Goal: Task Accomplishment & Management: Complete application form

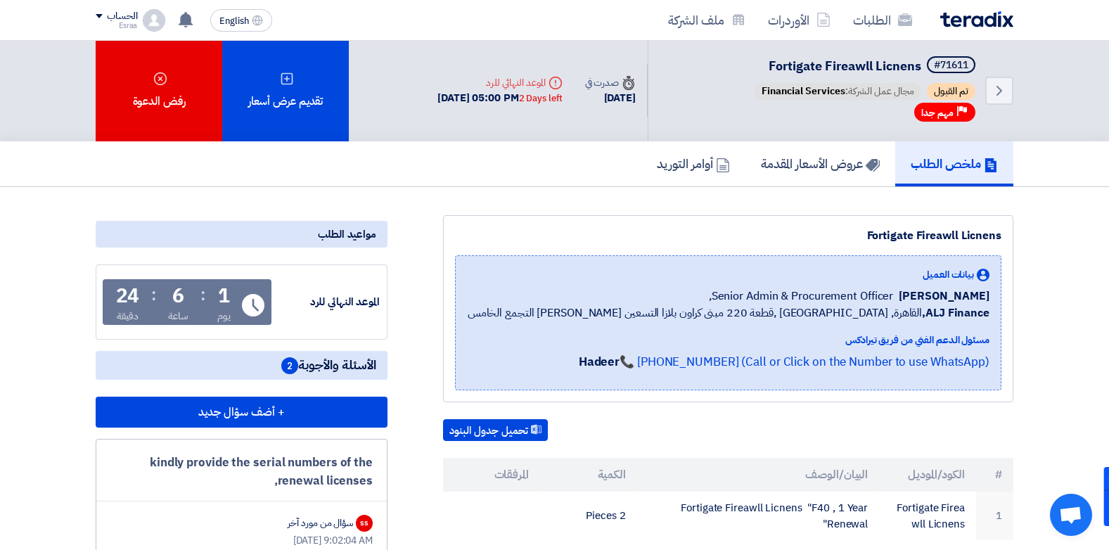
scroll to position [1, 0]
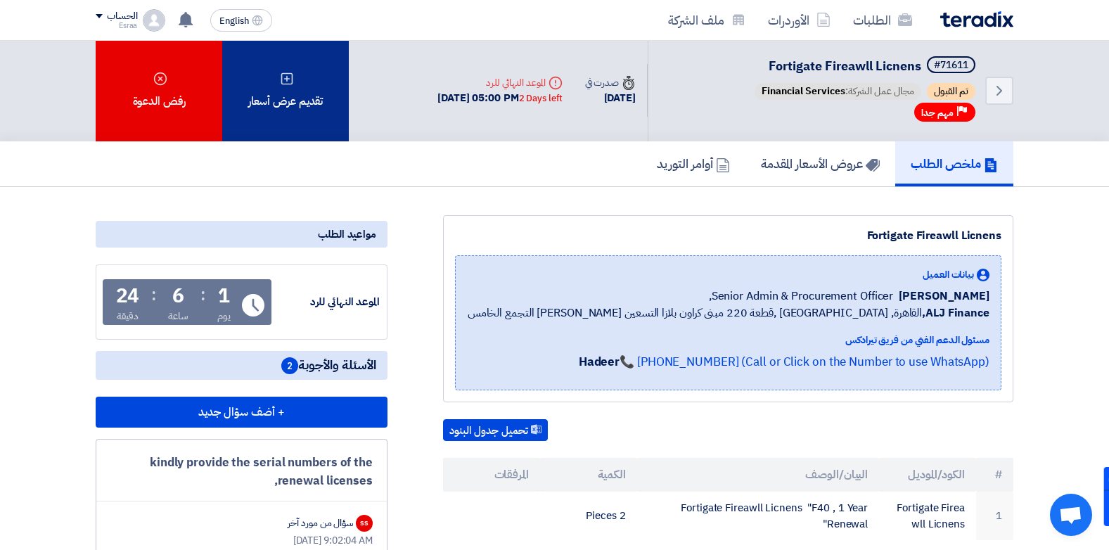
click at [288, 111] on div "تقديم عرض أسعار" at bounding box center [285, 90] width 127 height 102
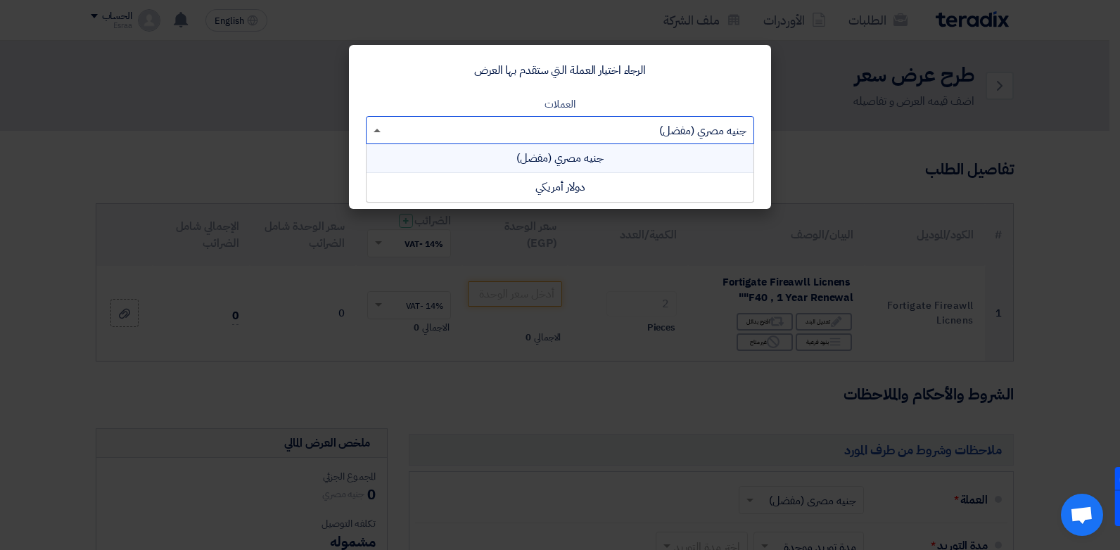
click at [375, 130] on span at bounding box center [376, 131] width 7 height 4
click at [411, 179] on div "دولار أمريكي" at bounding box center [559, 187] width 387 height 28
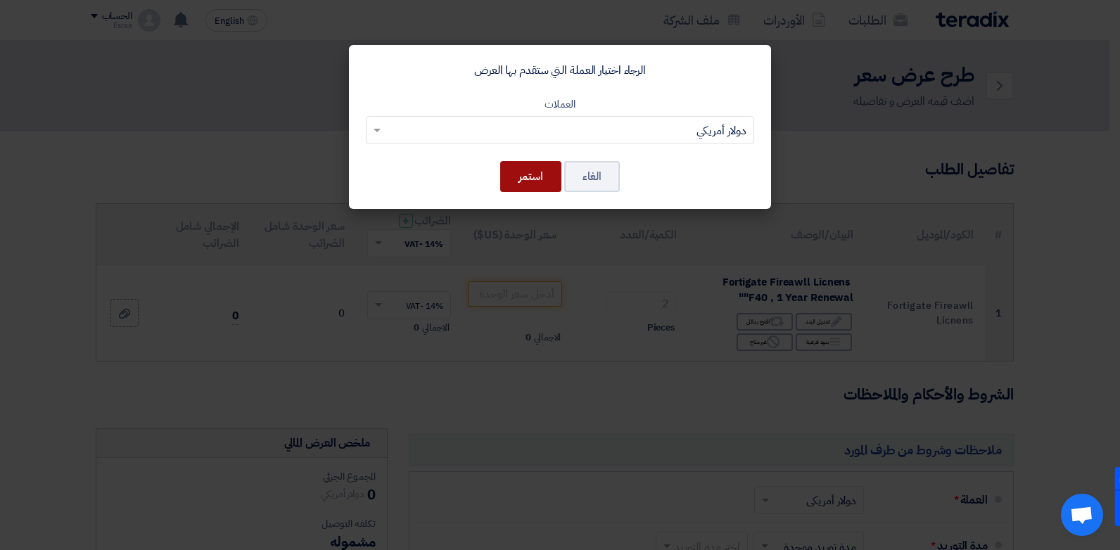
click at [544, 176] on button "استمر" at bounding box center [530, 176] width 61 height 31
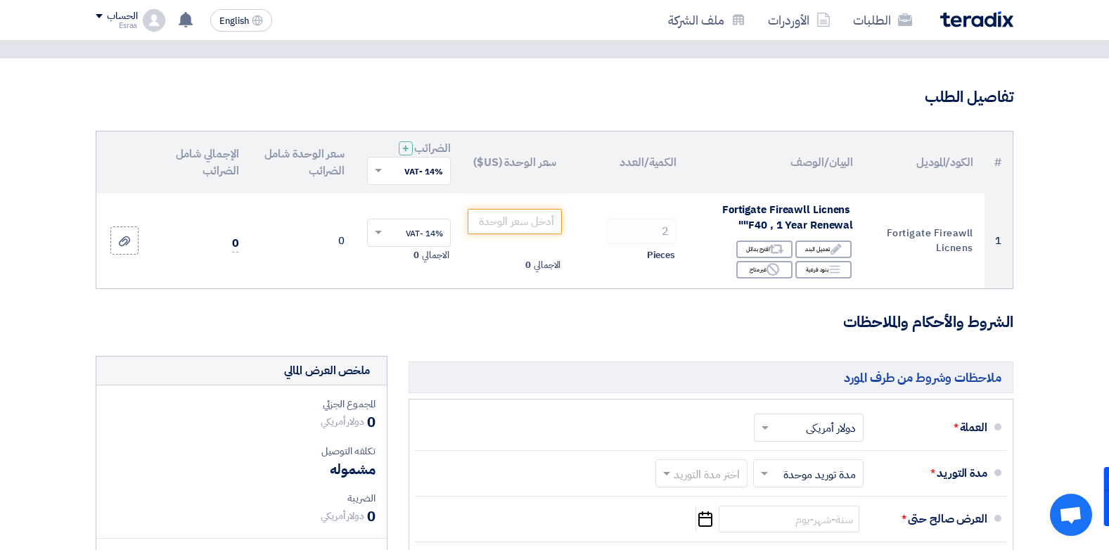
scroll to position [74, 0]
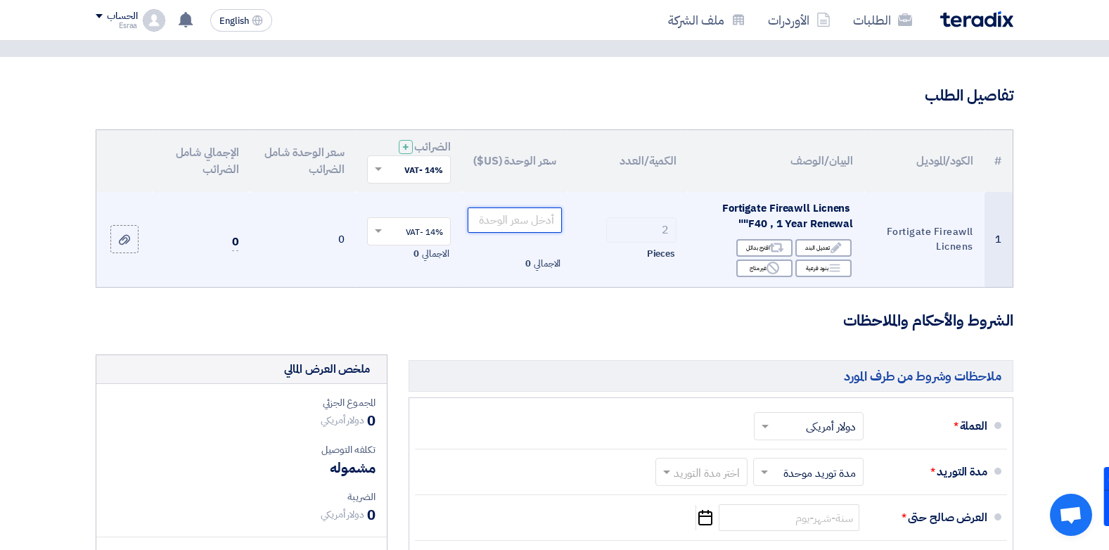
click at [532, 212] on input "number" at bounding box center [515, 219] width 95 height 25
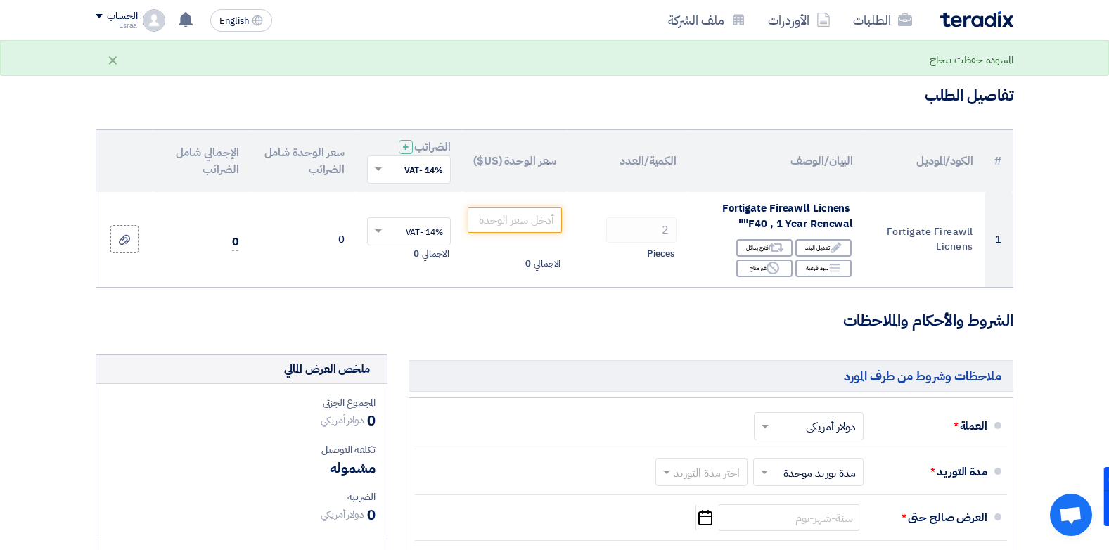
click at [26, 317] on section "تفاصيل الطلب # الكود/الموديل البيان/الوصف الكمية/العدد سعر الوحدة (US$) الضرائب…" at bounding box center [554, 478] width 1109 height 843
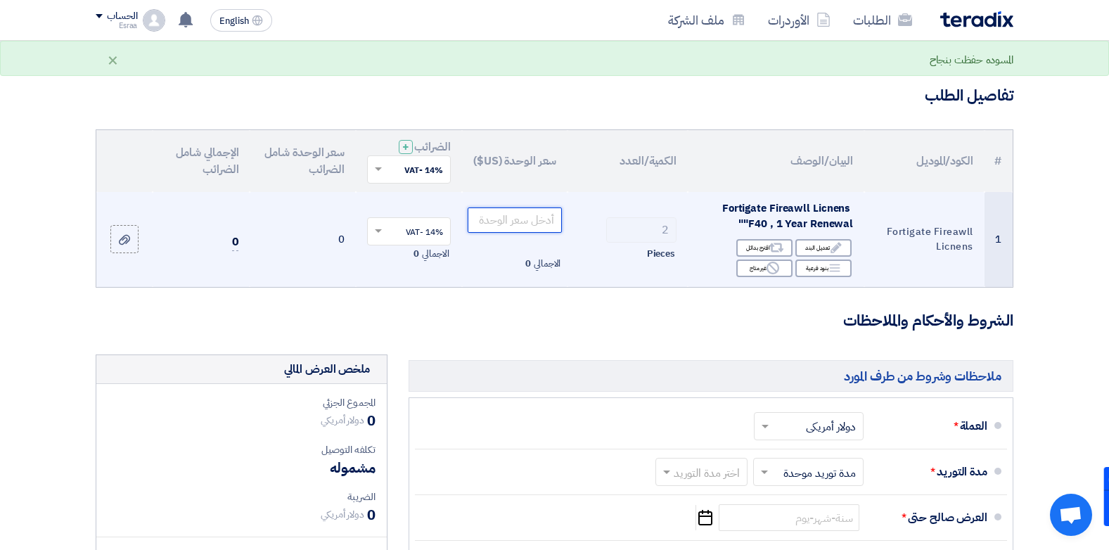
click at [500, 221] on input "number" at bounding box center [515, 219] width 95 height 25
type input "1"
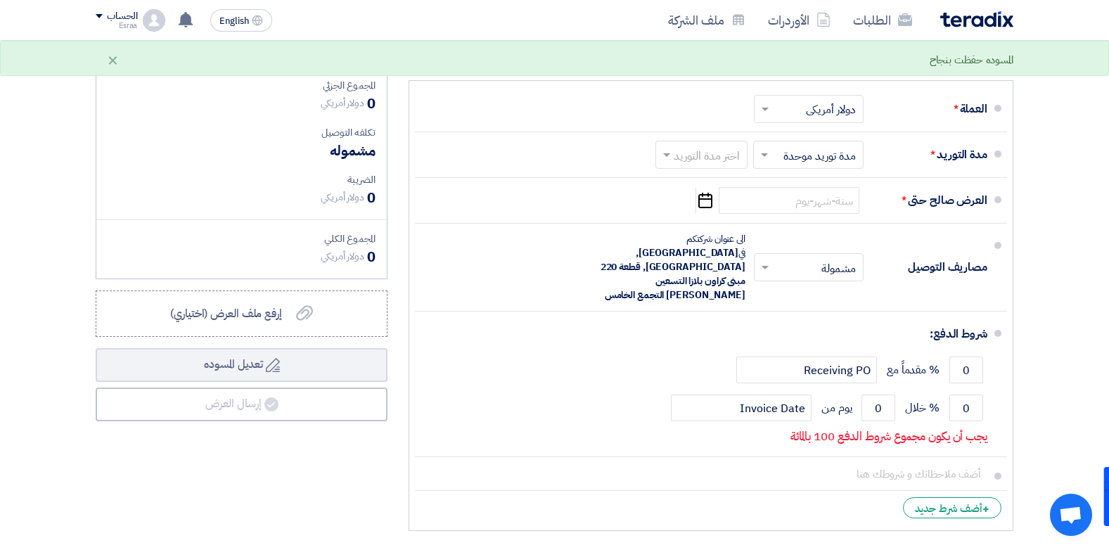
scroll to position [412, 0]
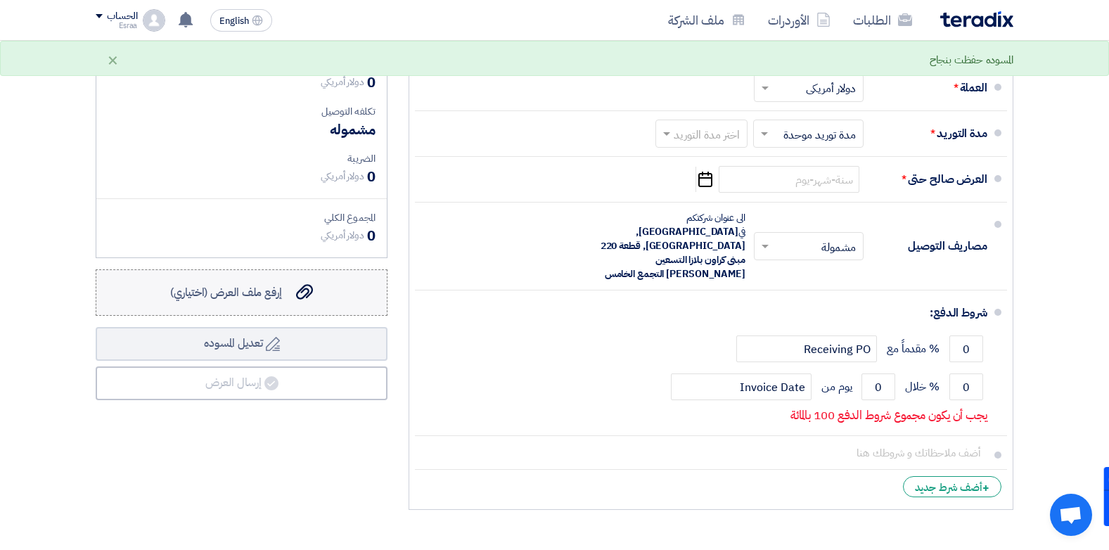
click at [257, 298] on span "إرفع ملف العرض (اختياري)" at bounding box center [226, 292] width 112 height 17
click at [0, 0] on input "إرفع ملف العرض (اختياري) إرفع ملف العرض (اختياري)" at bounding box center [0, 0] width 0 height 0
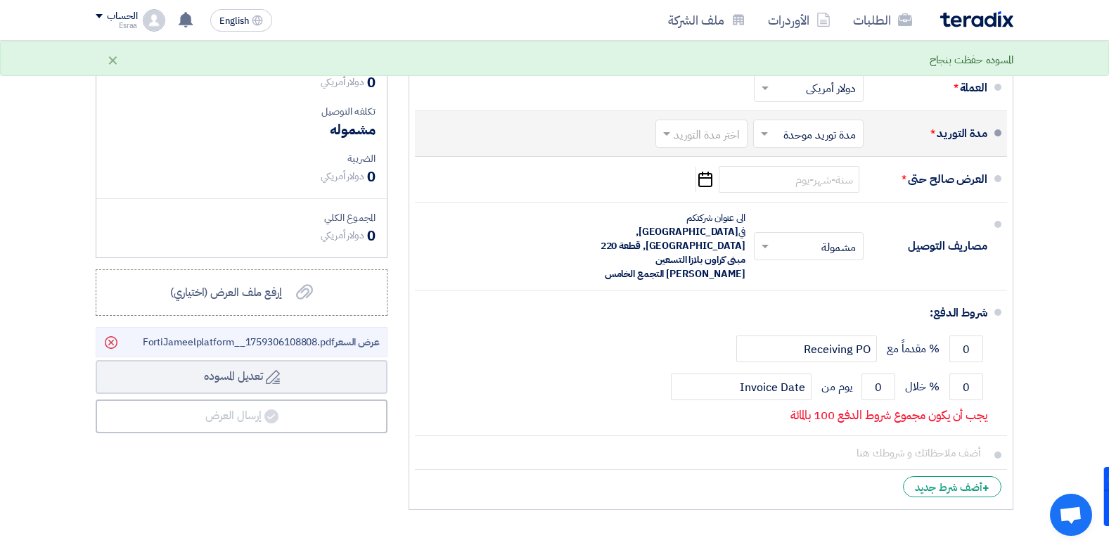
click at [663, 130] on span at bounding box center [665, 134] width 18 height 14
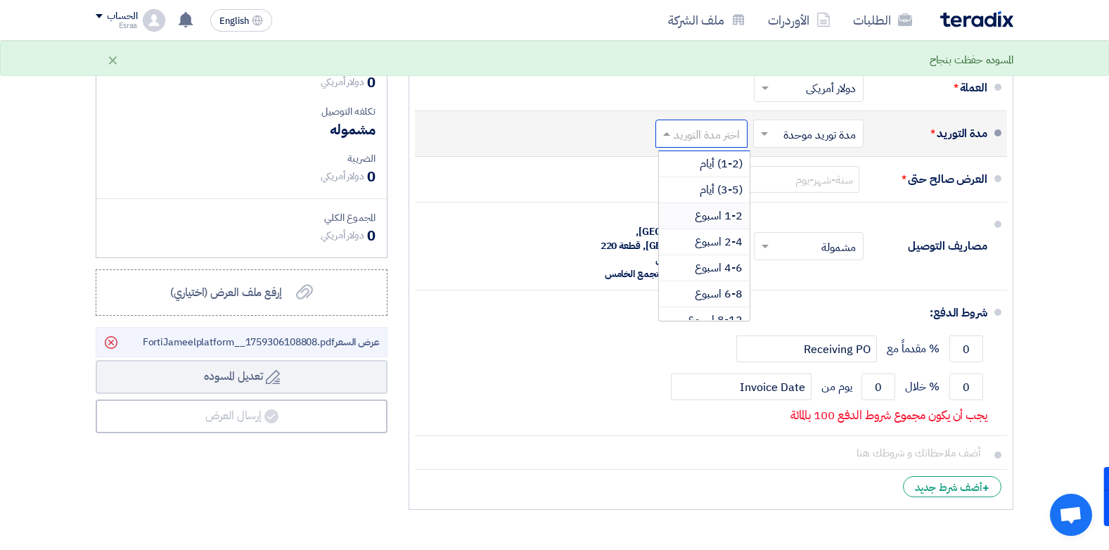
click at [692, 211] on div "1-2 اسبوع" at bounding box center [704, 216] width 91 height 26
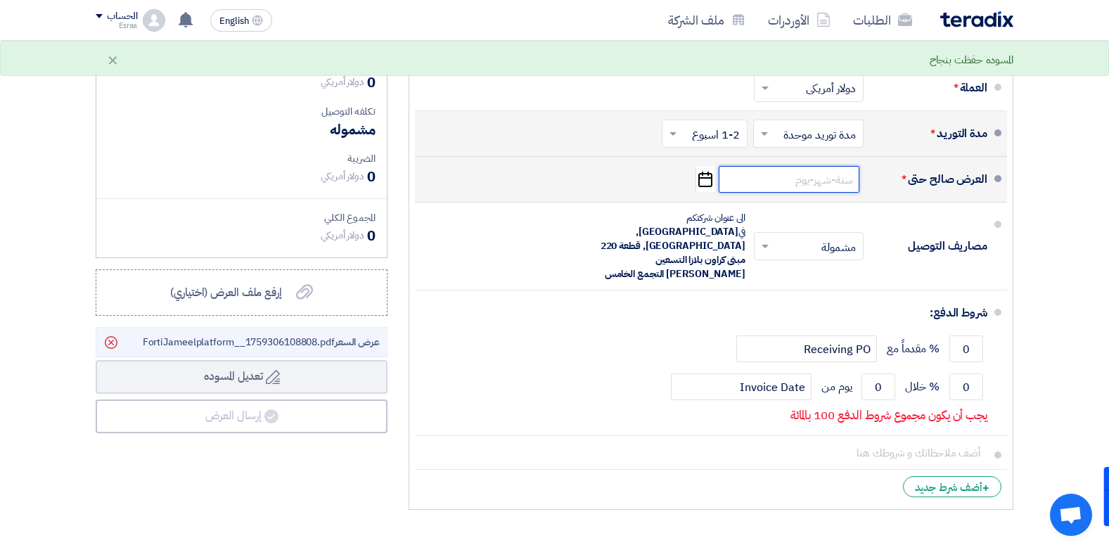
click at [763, 184] on input at bounding box center [789, 179] width 141 height 27
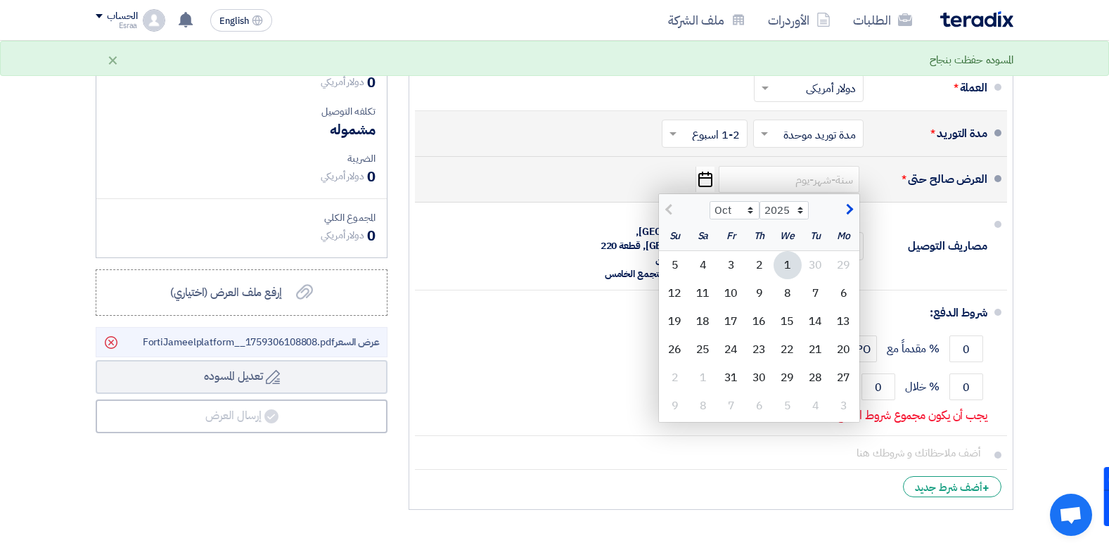
click at [789, 266] on div "1" at bounding box center [788, 265] width 28 height 28
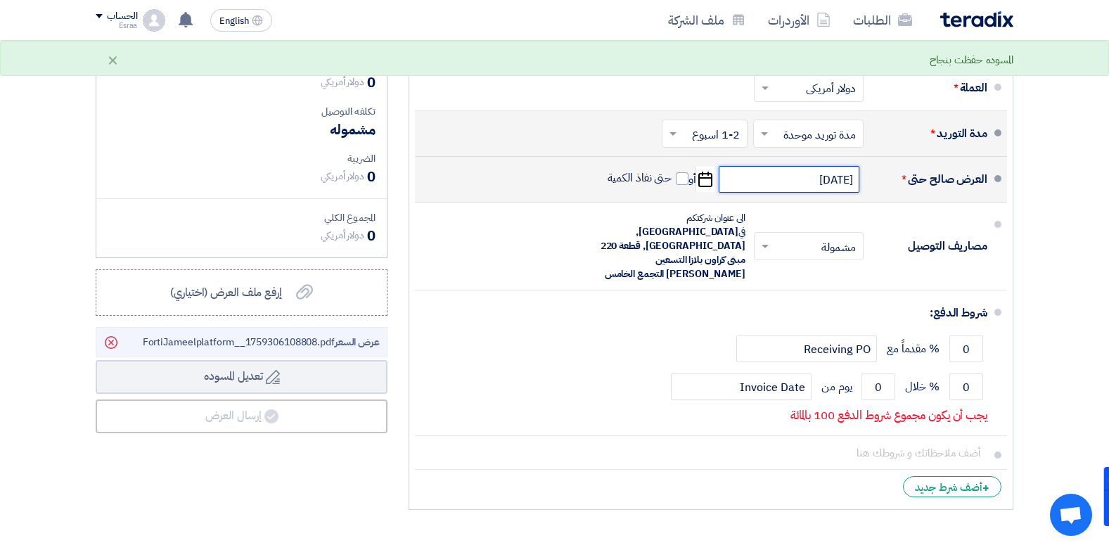
click at [763, 178] on input "[DATE]" at bounding box center [789, 179] width 141 height 27
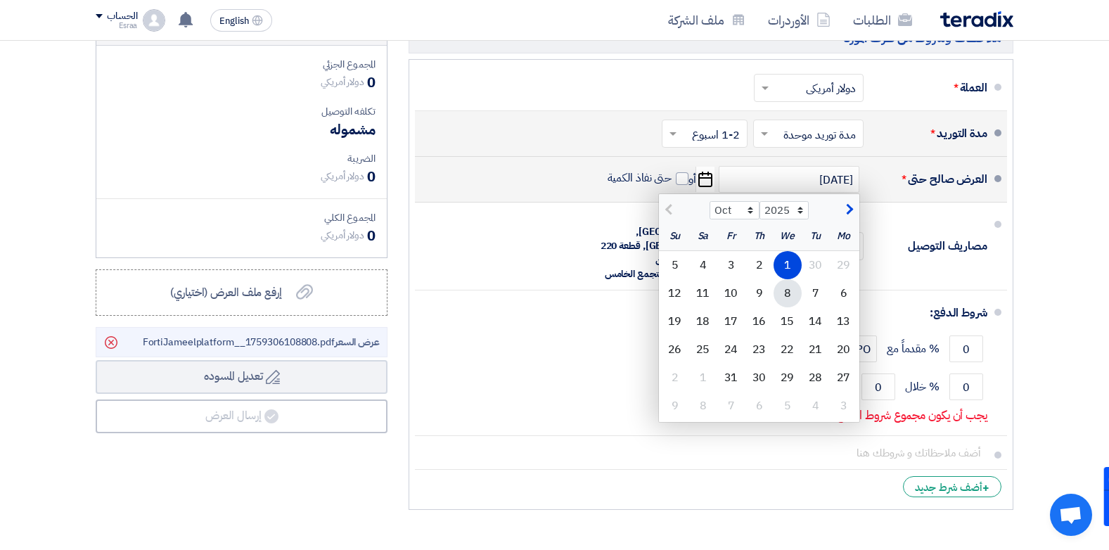
click at [784, 288] on div "8" at bounding box center [788, 293] width 28 height 28
type input "[DATE]"
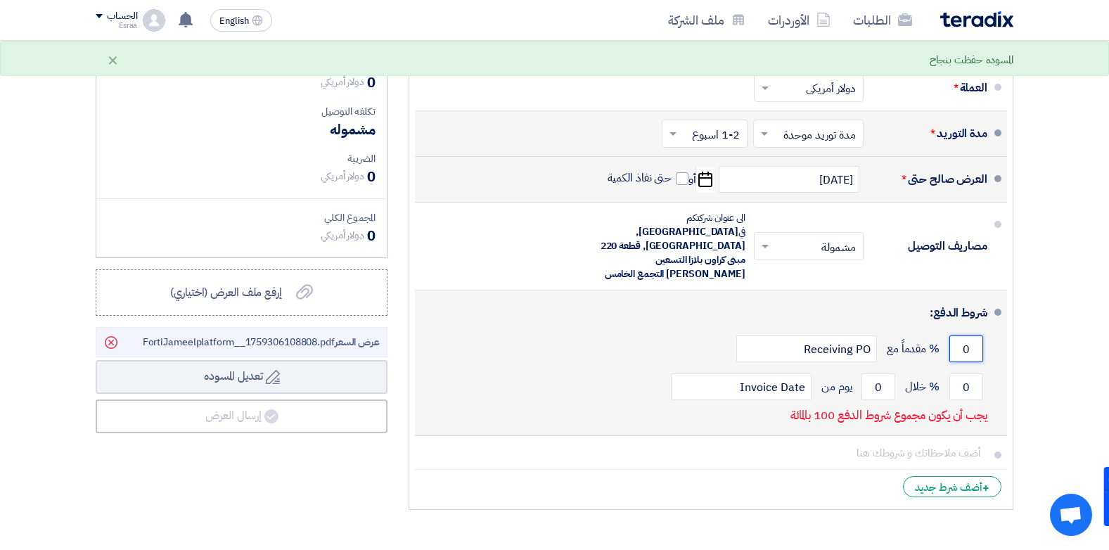
click at [959, 335] on input "0" at bounding box center [966, 348] width 34 height 27
drag, startPoint x: 959, startPoint y: 317, endPoint x: 974, endPoint y: 321, distance: 15.9
click at [974, 335] on input "0" at bounding box center [966, 348] width 34 height 27
type input "50"
click at [967, 373] on input "0" at bounding box center [966, 386] width 34 height 27
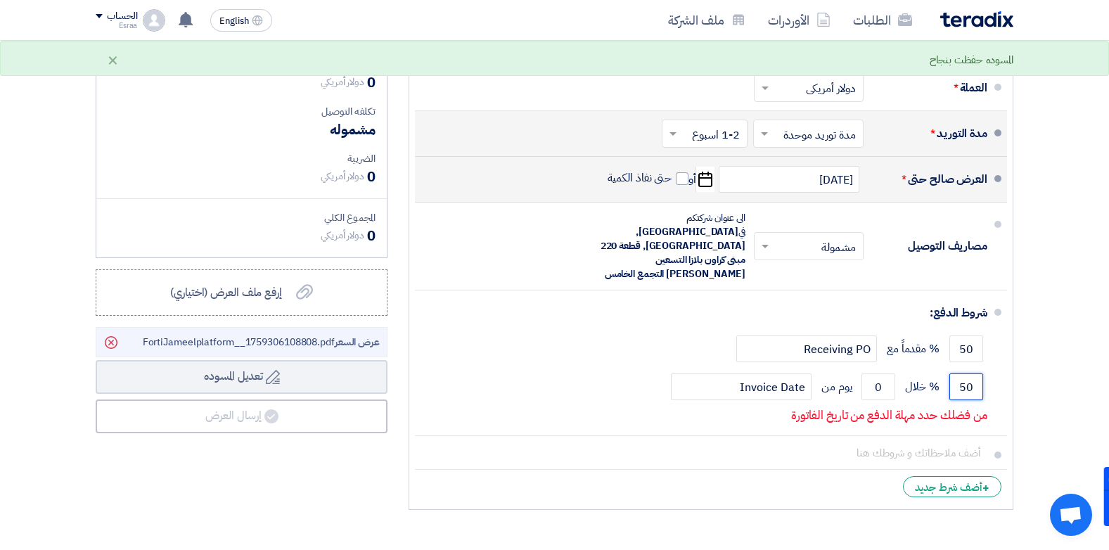
scroll to position [386, 0]
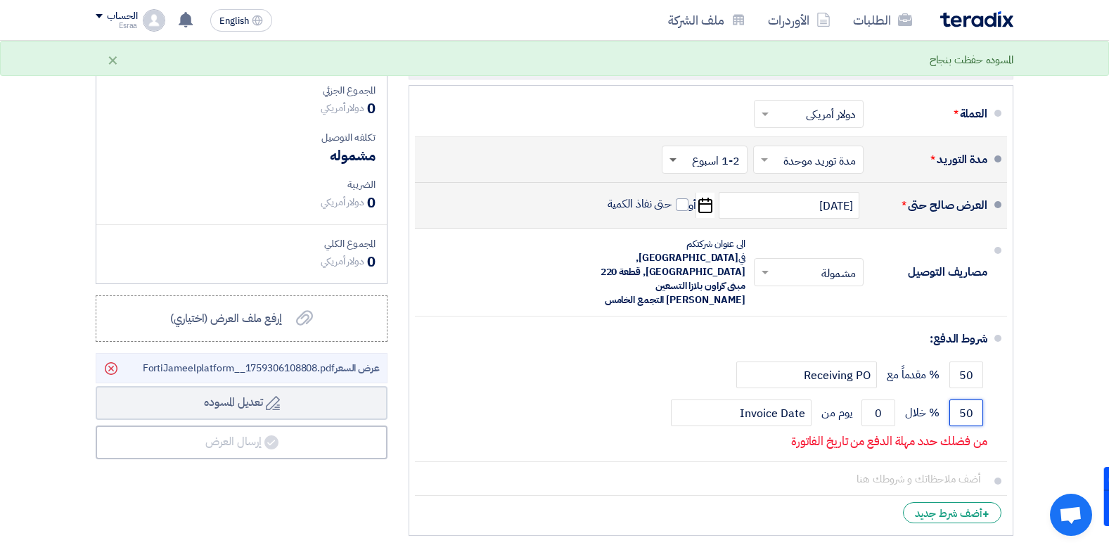
type input "50"
click at [670, 162] on span at bounding box center [671, 160] width 18 height 14
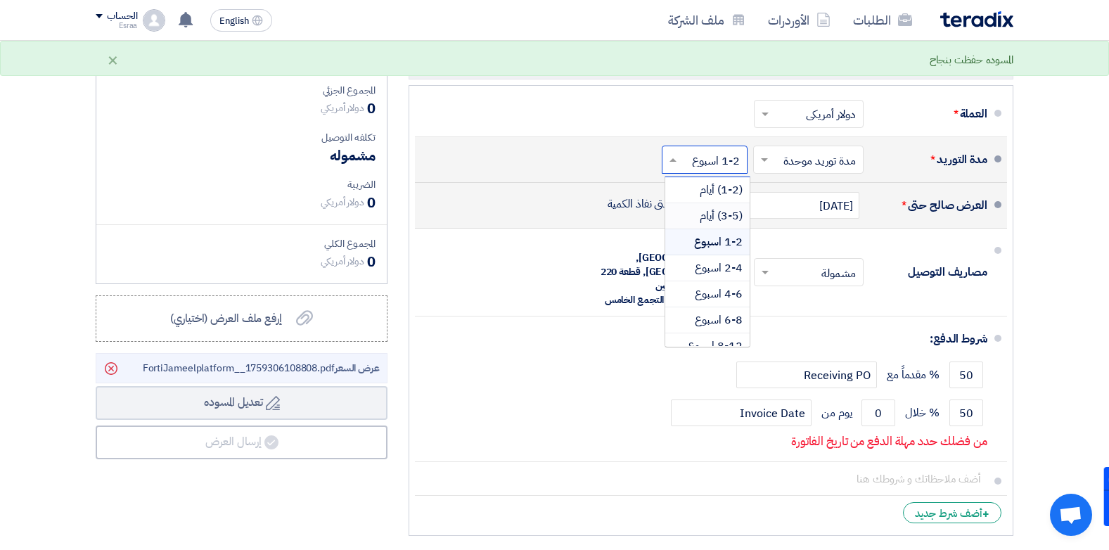
click at [687, 214] on div "(3-5) أيام" at bounding box center [707, 216] width 84 height 26
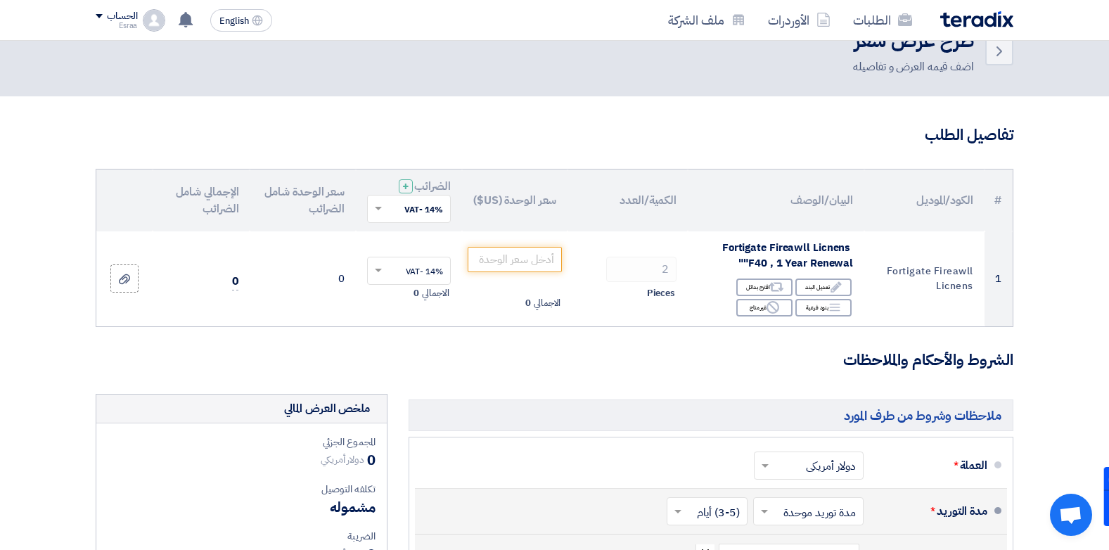
scroll to position [719, 0]
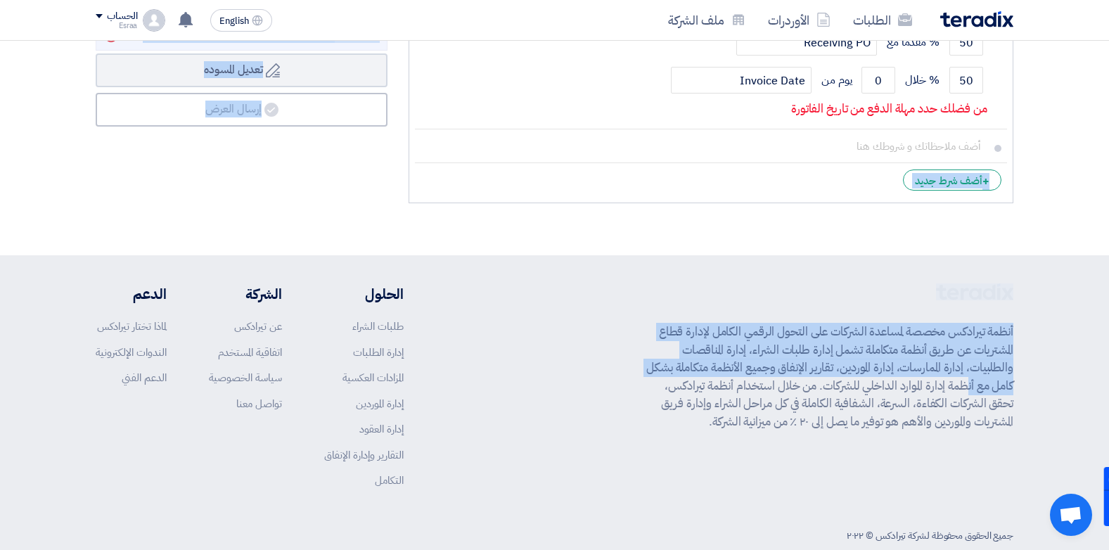
drag, startPoint x: 1108, startPoint y: 203, endPoint x: 1122, endPoint y: 353, distance: 150.5
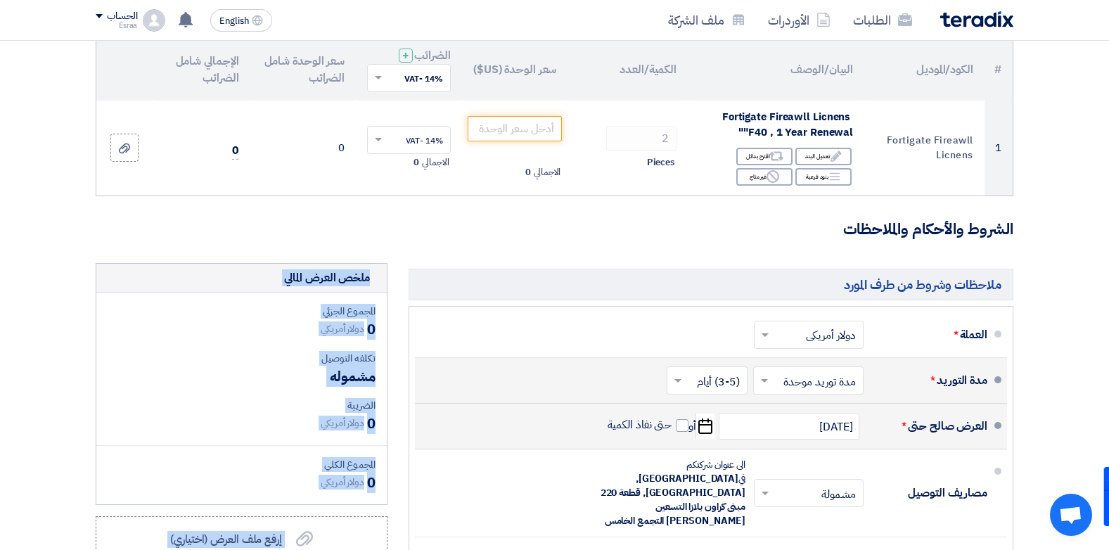
scroll to position [79, 0]
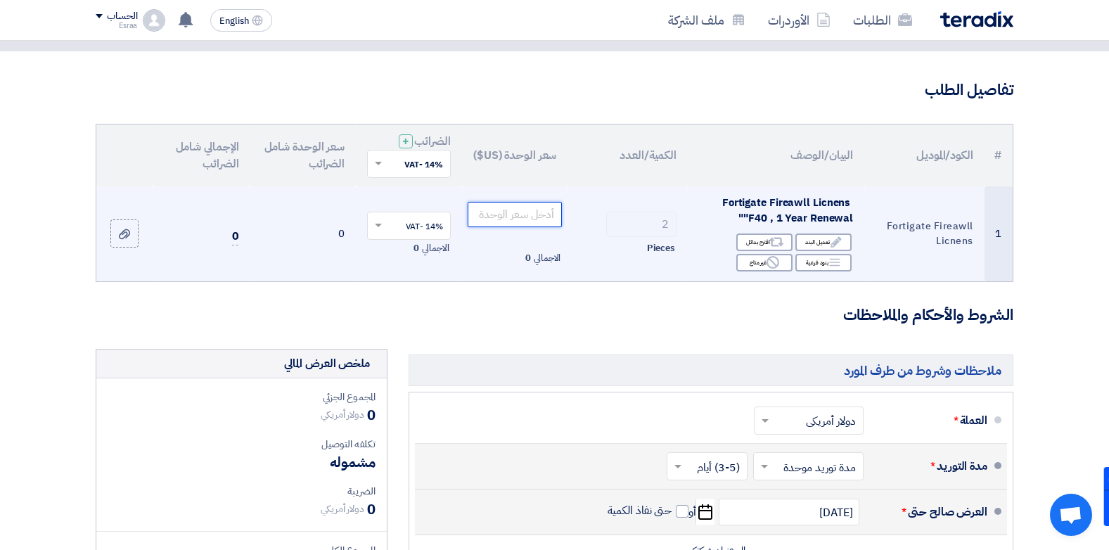
click at [517, 211] on input "number" at bounding box center [515, 214] width 95 height 25
click at [517, 215] on input "745.61" at bounding box center [515, 214] width 95 height 25
drag, startPoint x: 517, startPoint y: 215, endPoint x: 569, endPoint y: 226, distance: 53.2
click at [569, 226] on tr "1 Fortigate Fireawll Licnens Fortigate Fireawll Licnens "F40 , 1 Year Renewal" …" at bounding box center [554, 233] width 916 height 95
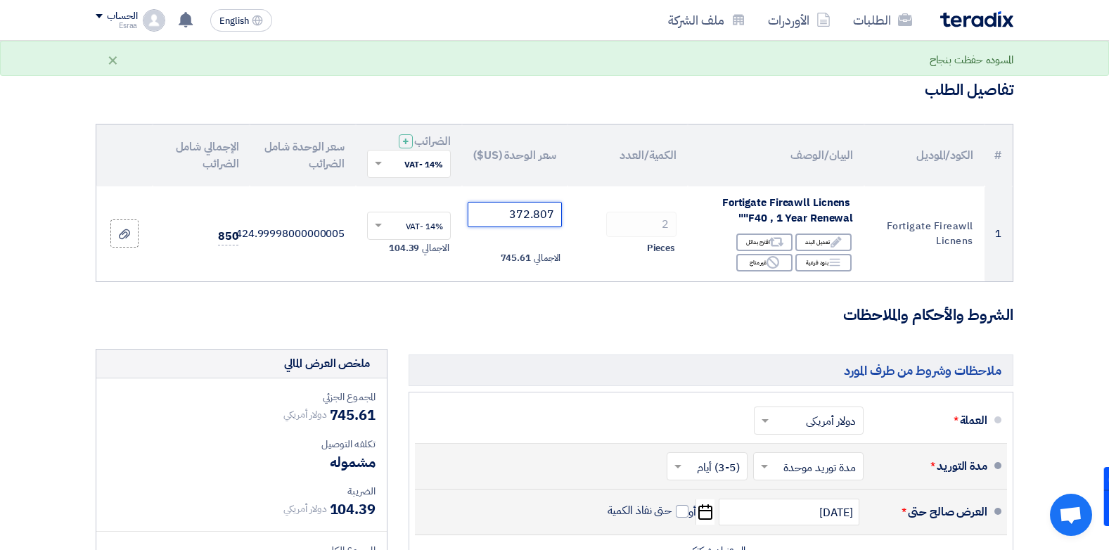
type input "372.807"
click at [544, 345] on form "تفاصيل الطلب # الكود/الموديل البيان/الوصف الكمية/العدد سعر الوحدة (US$) الضرائب…" at bounding box center [555, 464] width 918 height 770
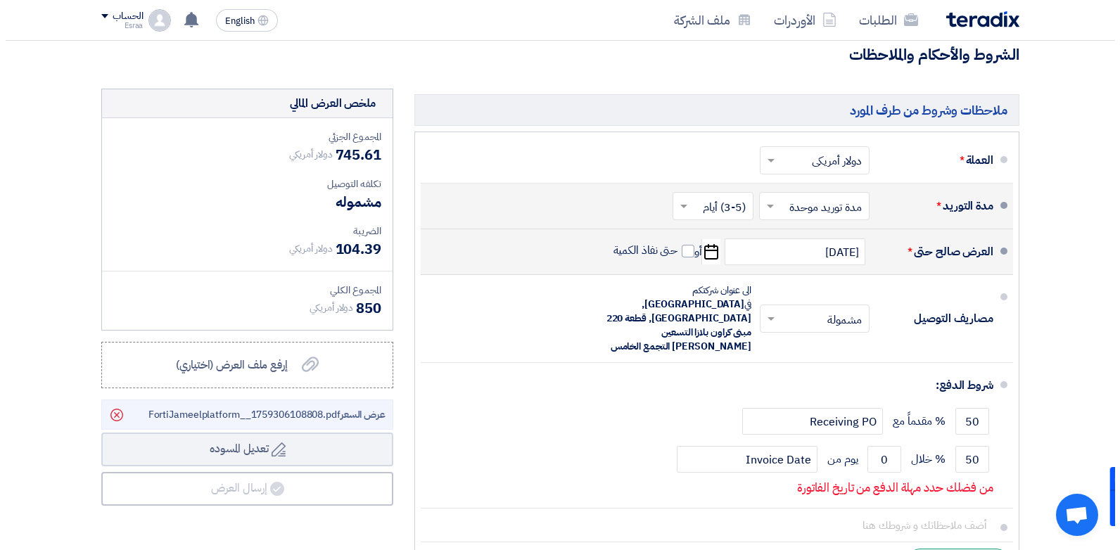
scroll to position [338, 0]
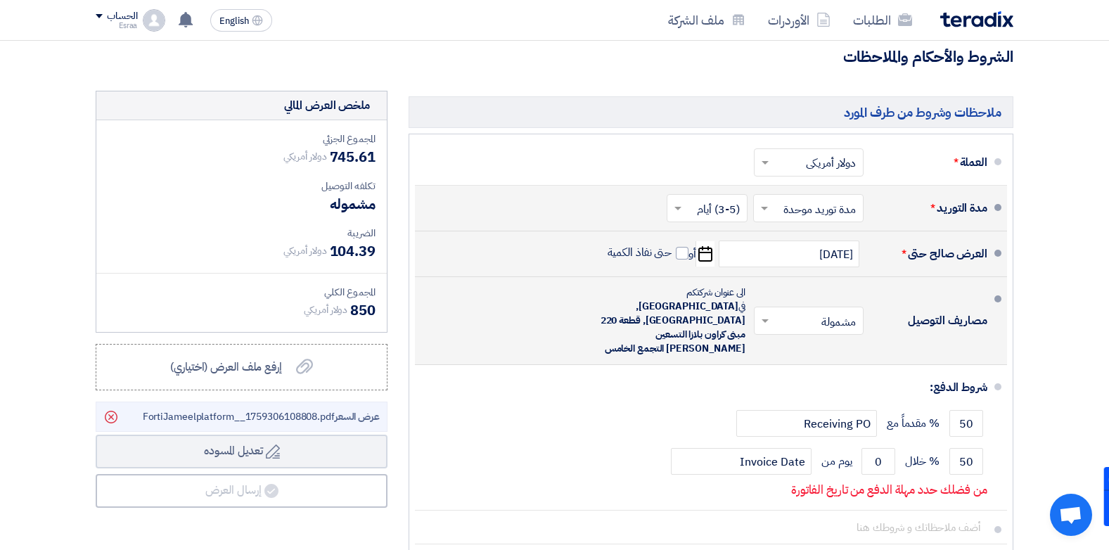
click at [767, 314] on span at bounding box center [764, 321] width 18 height 14
click at [775, 340] on div "مشمولة" at bounding box center [811, 351] width 108 height 26
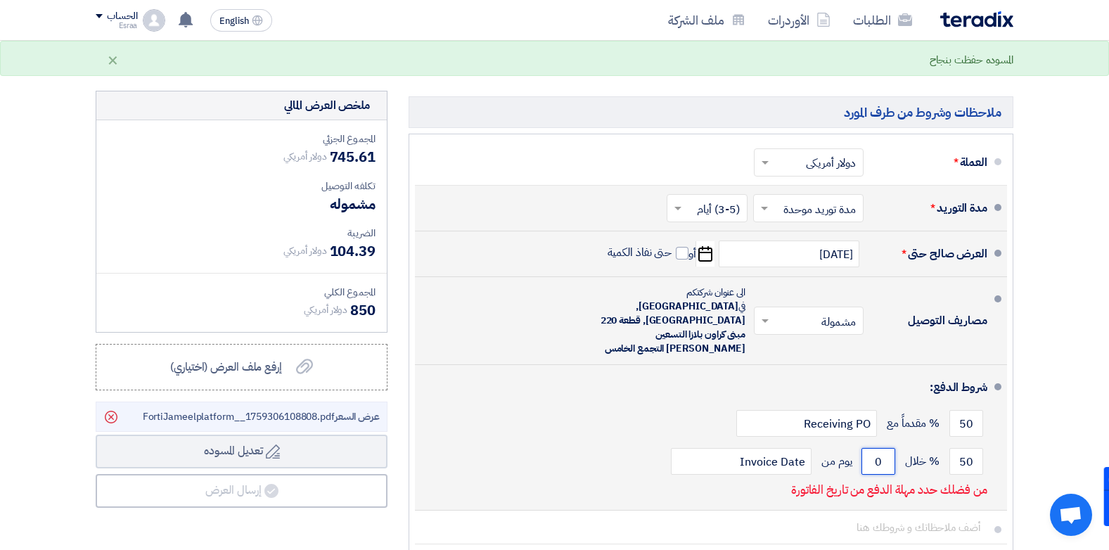
drag, startPoint x: 880, startPoint y: 437, endPoint x: 870, endPoint y: 437, distance: 9.9
click at [870, 448] on input "0" at bounding box center [878, 461] width 34 height 27
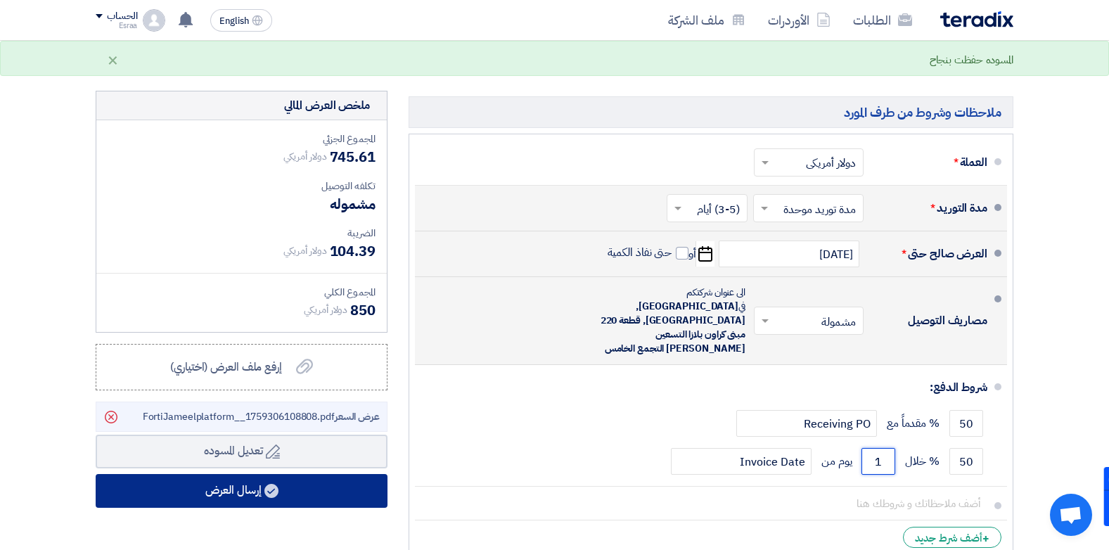
type input "1"
click at [302, 495] on button "إرسال العرض" at bounding box center [242, 491] width 292 height 34
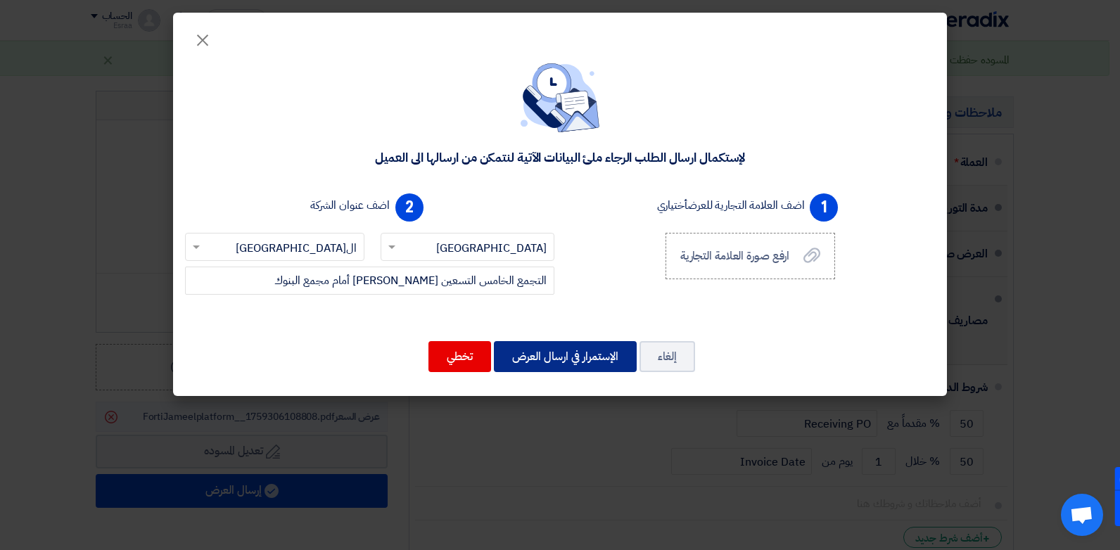
click at [560, 364] on button "الإستمرار في ارسال العرض" at bounding box center [565, 356] width 143 height 31
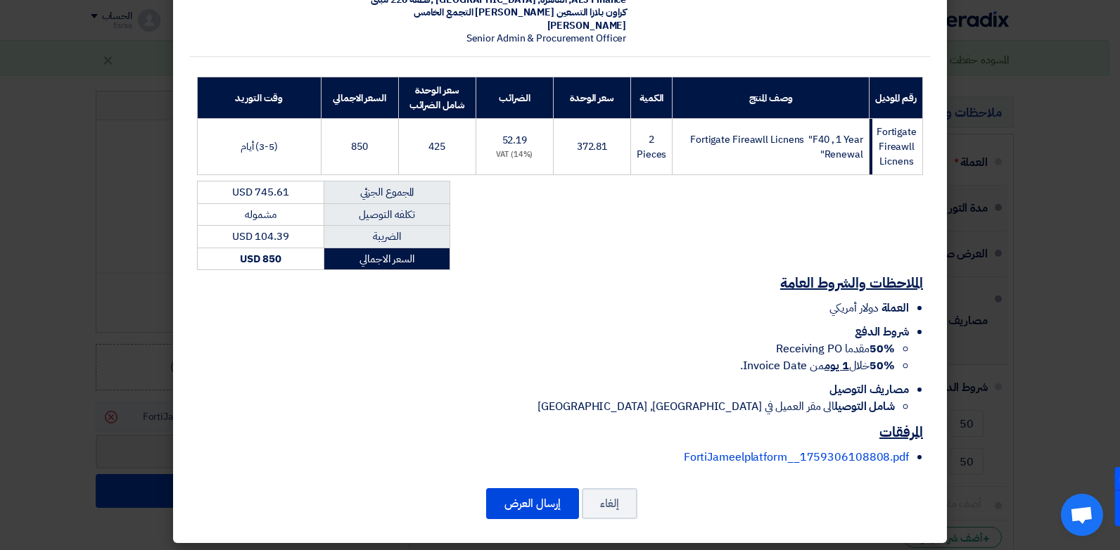
scroll to position [154, 0]
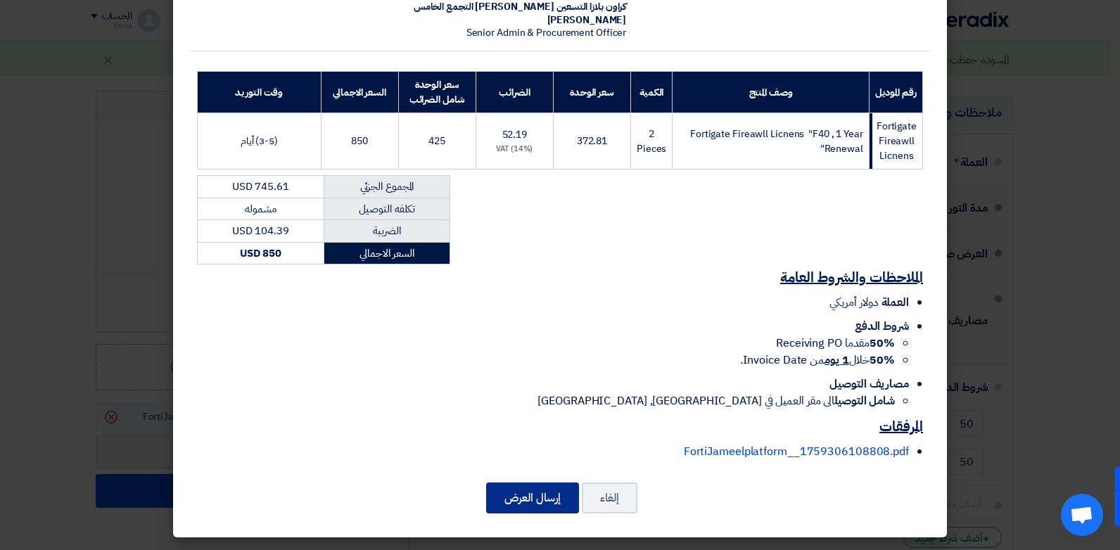
click at [554, 490] on button "إرسال العرض" at bounding box center [532, 497] width 93 height 31
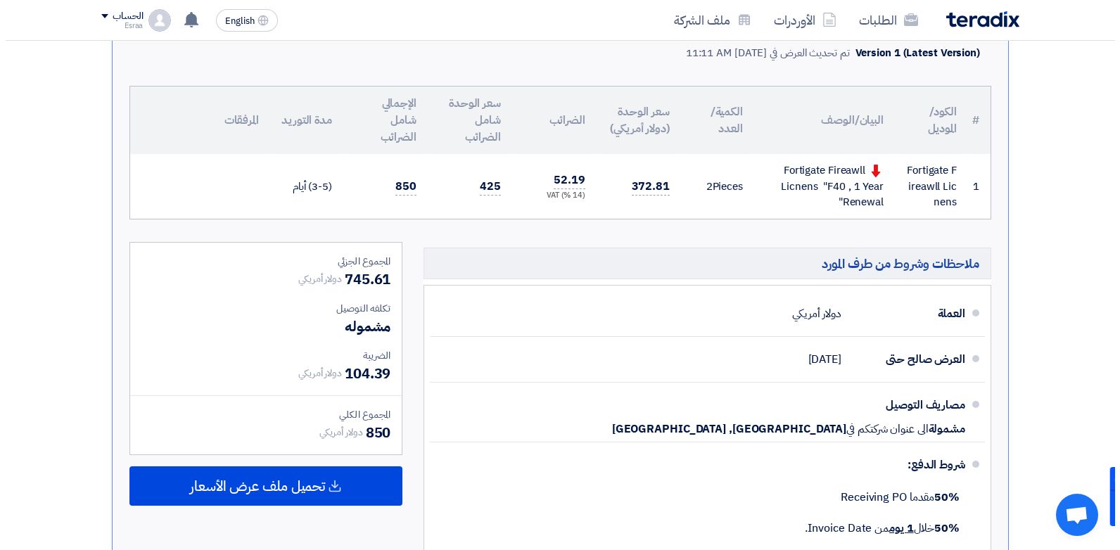
scroll to position [33, 0]
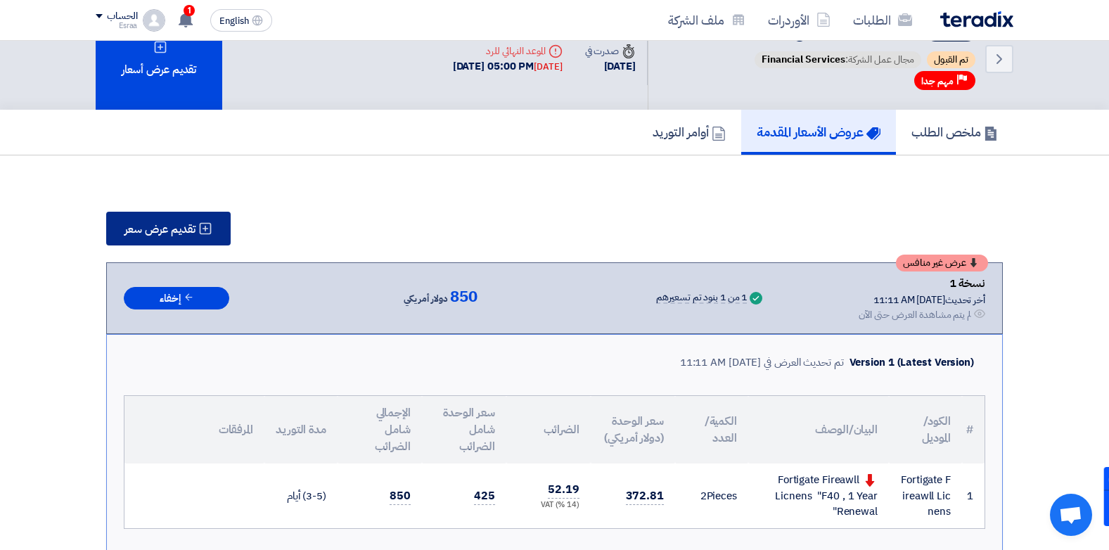
click at [169, 224] on span "تقديم عرض سعر" at bounding box center [159, 229] width 71 height 11
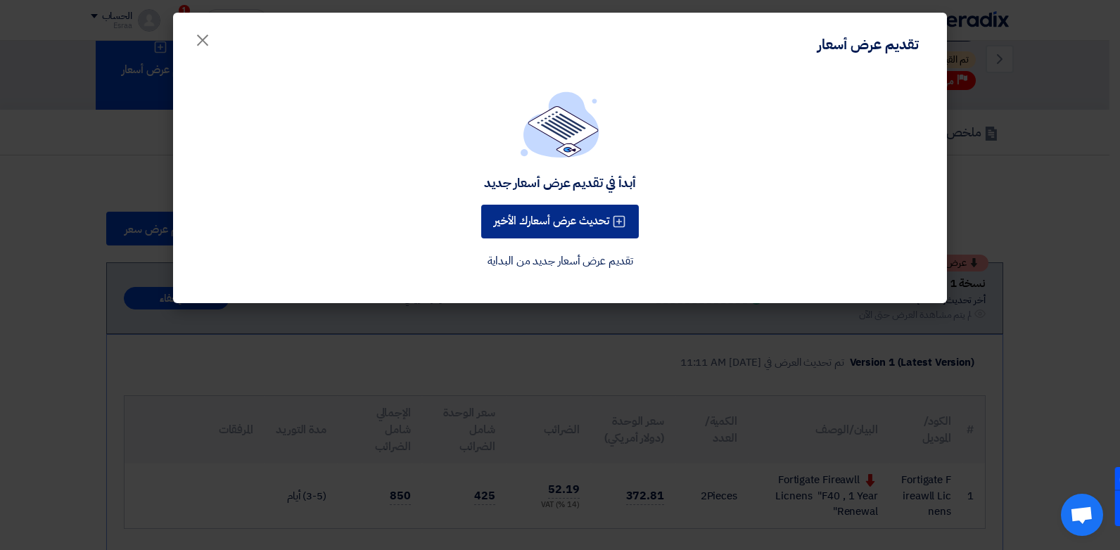
click at [518, 217] on button "تحديث عرض أسعارك الأخير" at bounding box center [560, 222] width 158 height 34
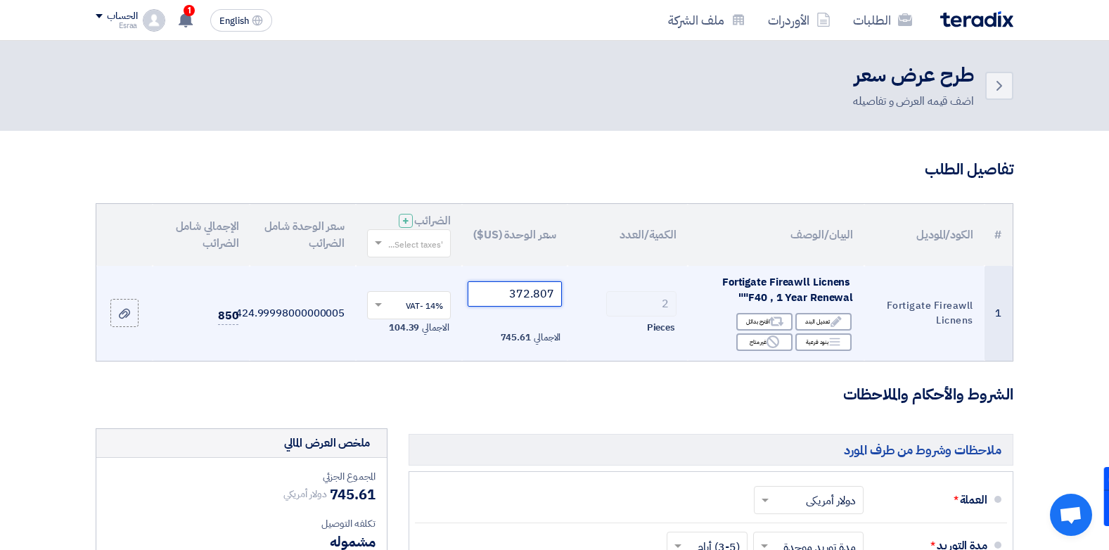
click at [510, 286] on input "372.807" at bounding box center [515, 293] width 95 height 25
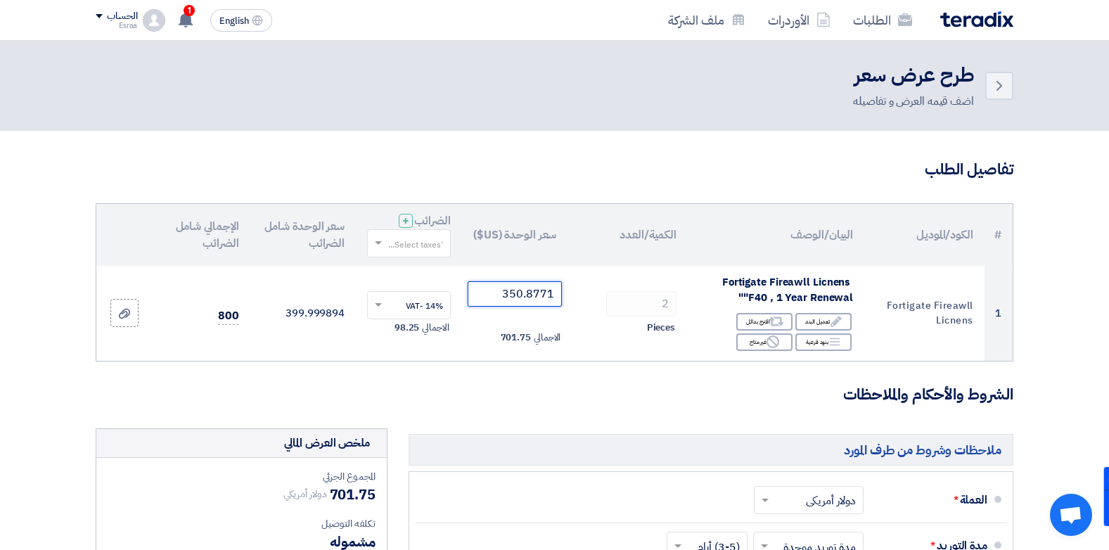
type input "350.8771"
click at [575, 440] on h5 "ملاحظات وشروط من طرف المورد" at bounding box center [711, 450] width 605 height 32
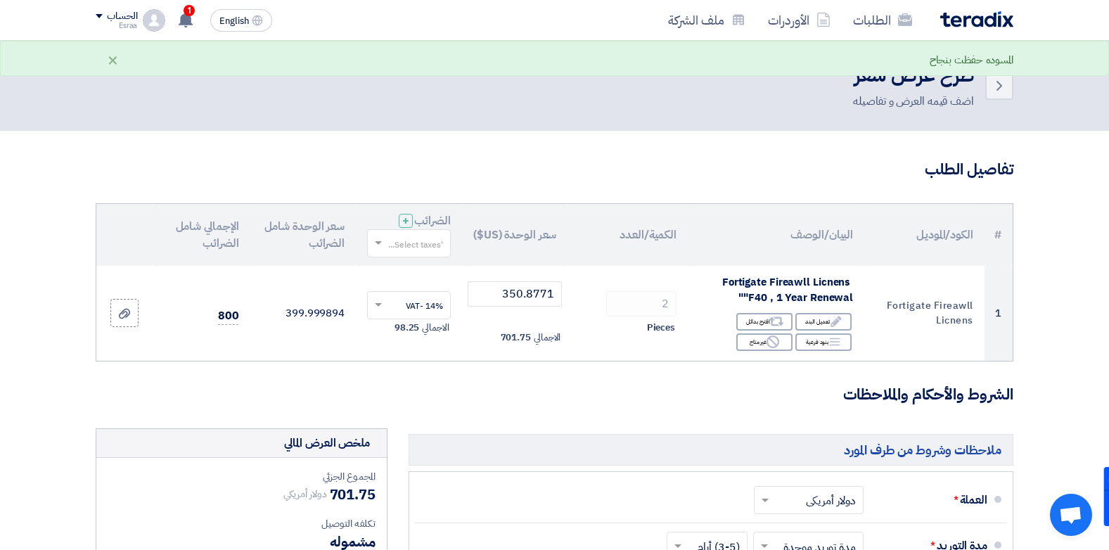
click at [540, 393] on h3 "الشروط والأحكام والملاحظات" at bounding box center [555, 395] width 918 height 22
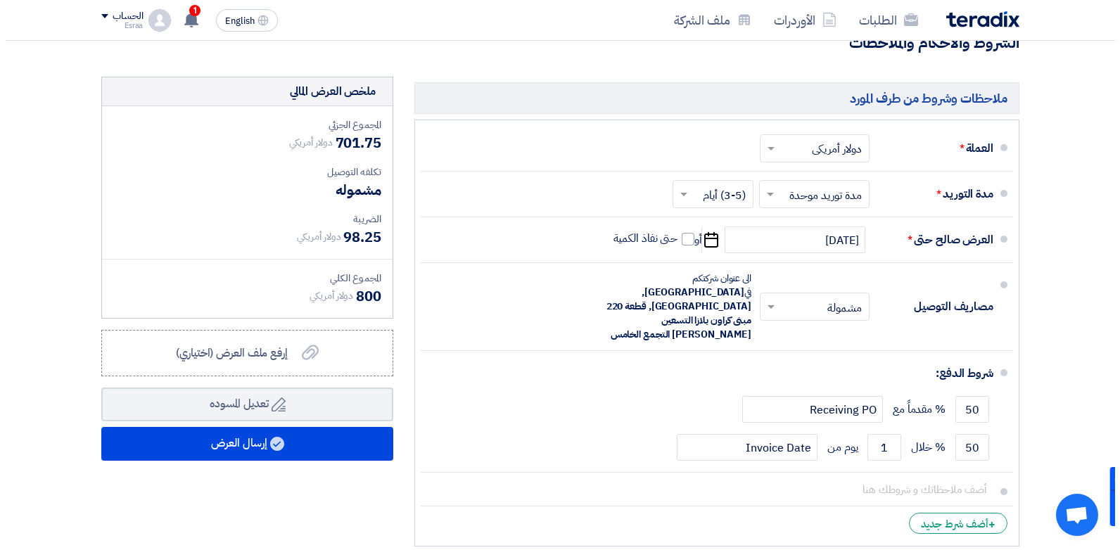
scroll to position [355, 0]
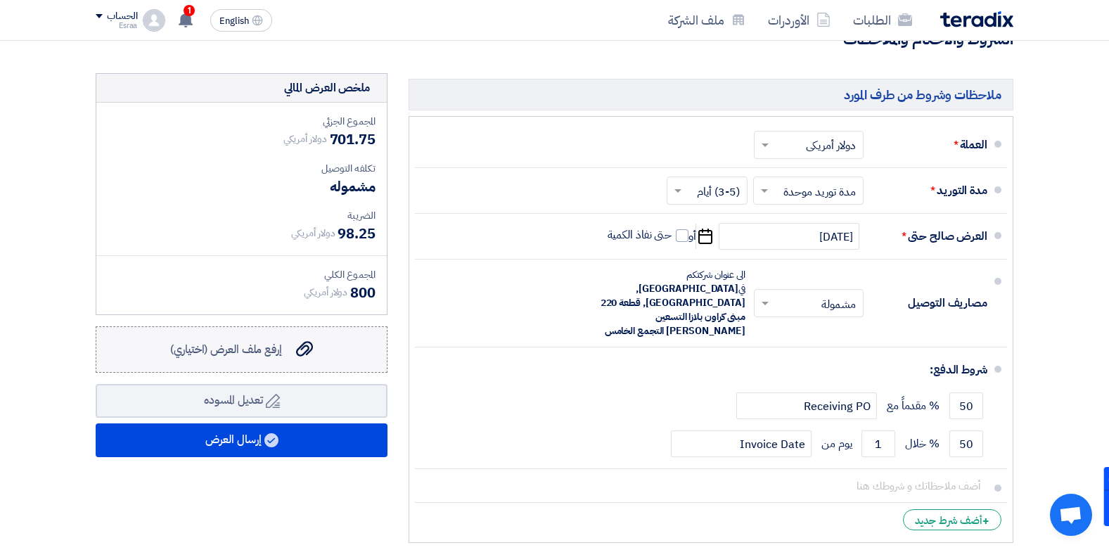
click at [250, 354] on span "إرفع ملف العرض (اختياري)" at bounding box center [226, 349] width 112 height 17
click at [0, 0] on input "إرفع ملف العرض (اختياري) إرفع ملف العرض (اختياري)" at bounding box center [0, 0] width 0 height 0
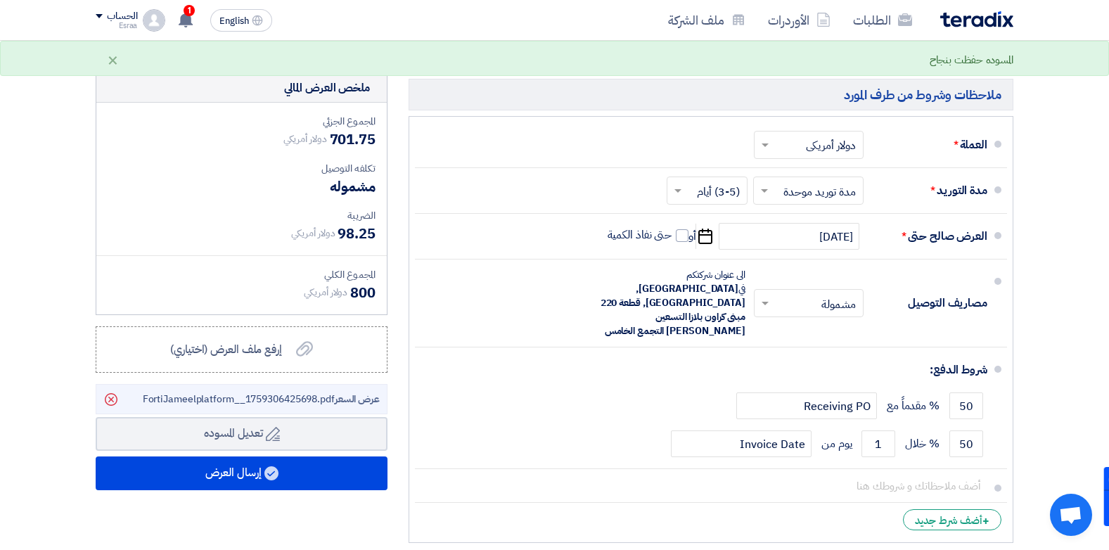
click at [226, 395] on span "عرض السعر FortiJameelplatform__1759306425698.pdf" at bounding box center [261, 399] width 237 height 15
drag, startPoint x: 226, startPoint y: 395, endPoint x: 283, endPoint y: 390, distance: 57.2
click at [283, 390] on li "عرض السعر FortiJameelplatform__1759306425698.pdf [GEOGRAPHIC_DATA]" at bounding box center [242, 399] width 292 height 30
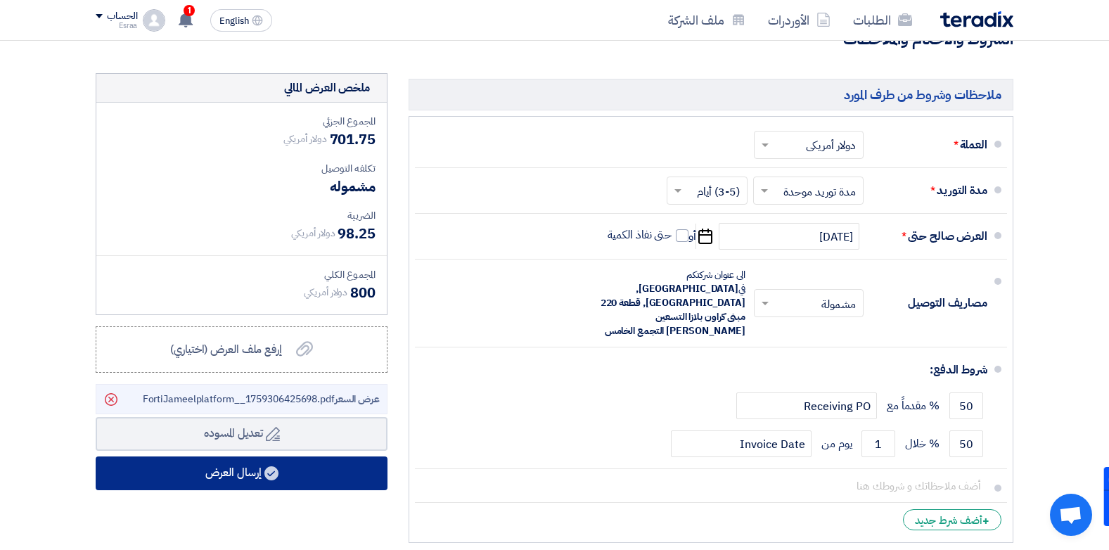
click at [304, 478] on button "إرسال العرض" at bounding box center [242, 473] width 292 height 34
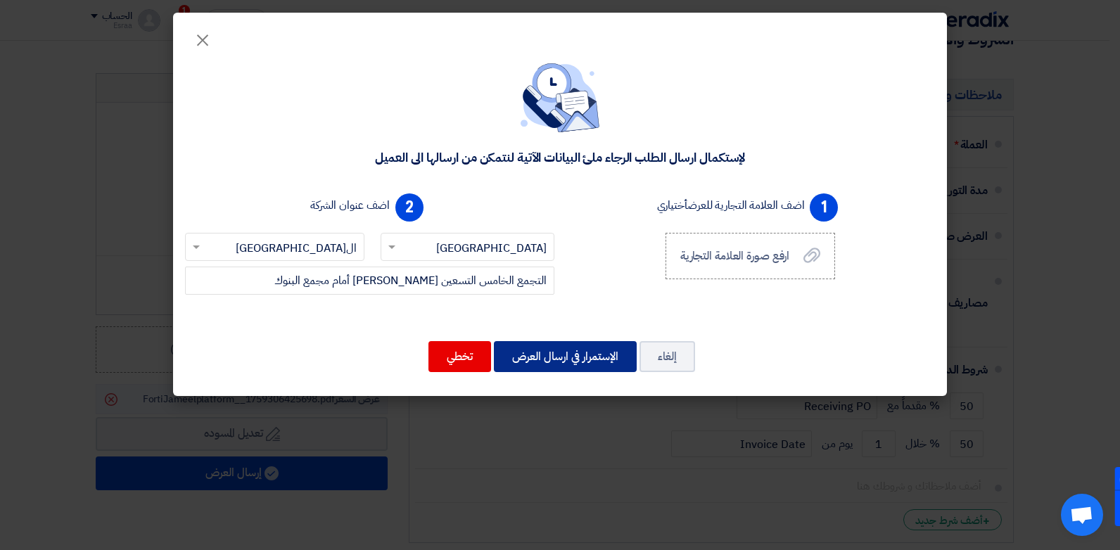
click at [600, 349] on button "الإستمرار في ارسال العرض" at bounding box center [565, 356] width 143 height 31
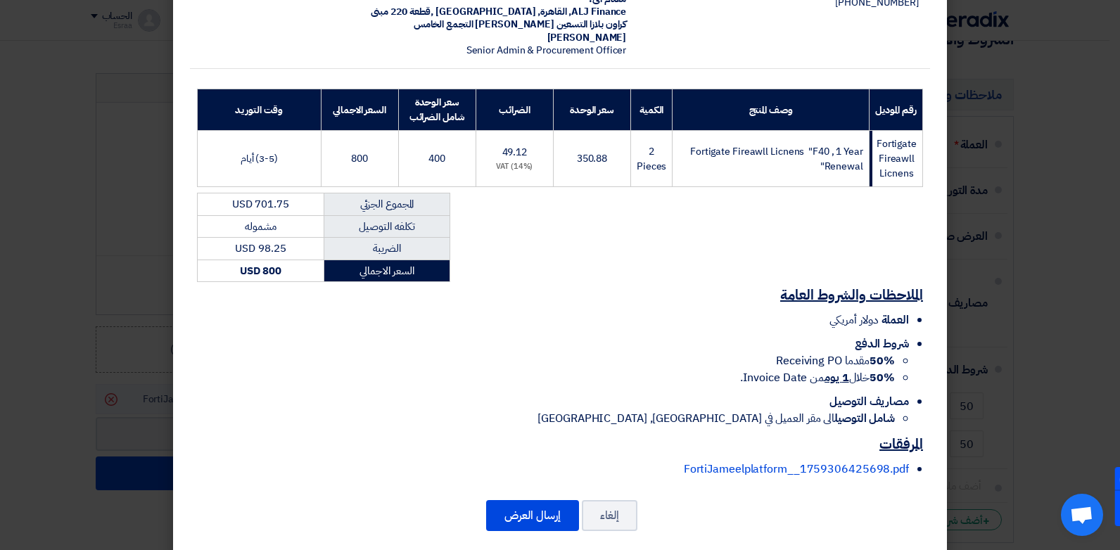
scroll to position [154, 0]
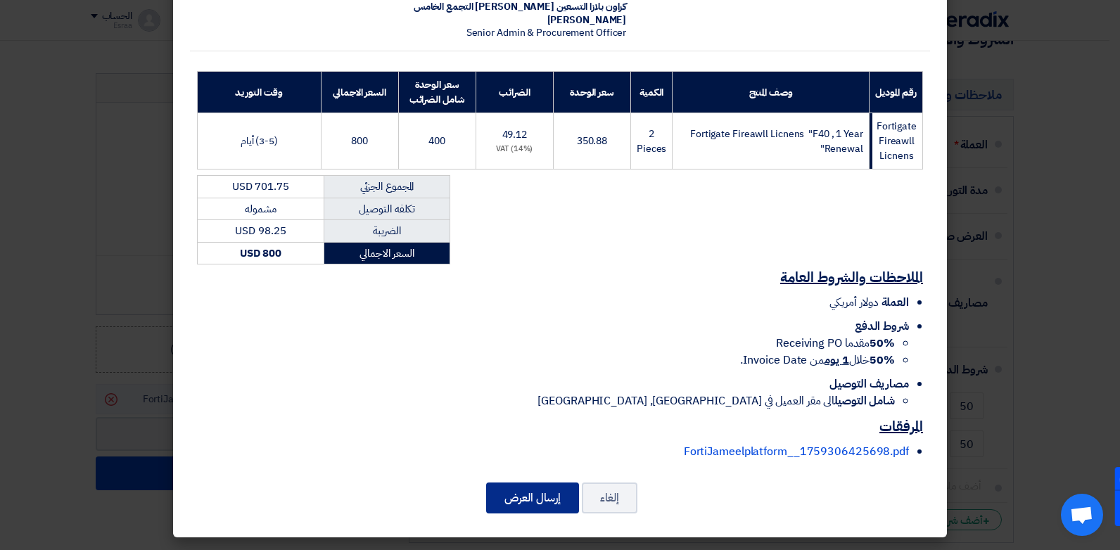
click at [563, 496] on button "إرسال العرض" at bounding box center [532, 497] width 93 height 31
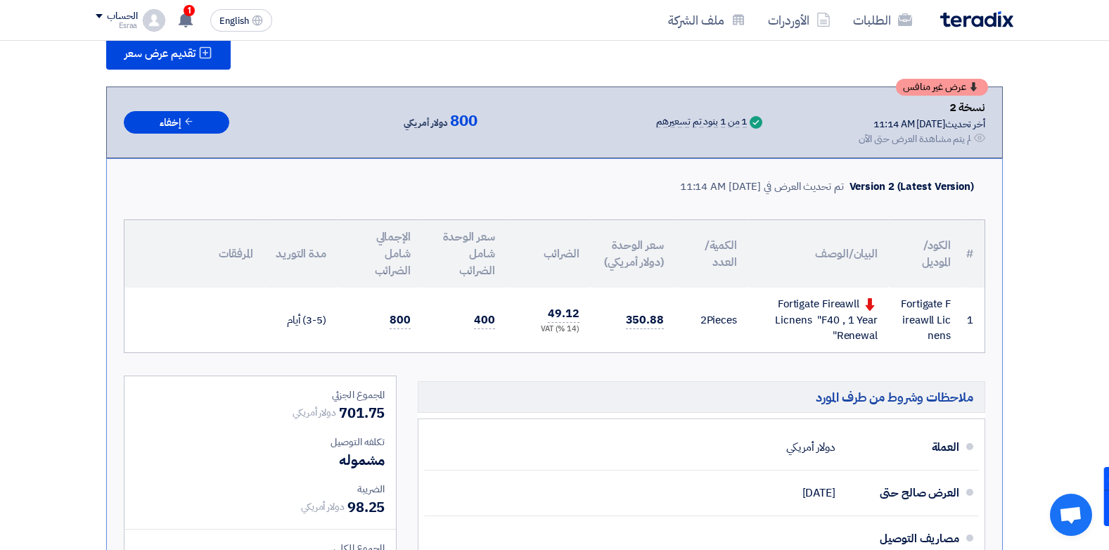
scroll to position [179, 0]
